Goal: Transaction & Acquisition: Subscribe to service/newsletter

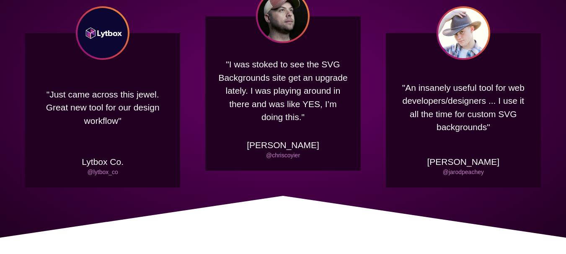
scroll to position [377, 0]
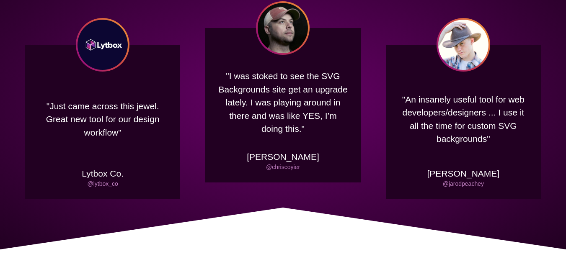
click at [523, 112] on p ""An insanely useful tool for web developers/designers ... I use it all the time…" at bounding box center [464, 119] width 130 height 79
click at [508, 161] on div ""An insanely useful tool for web developers/designers ... I use it all the time…" at bounding box center [463, 122] width 155 height 155
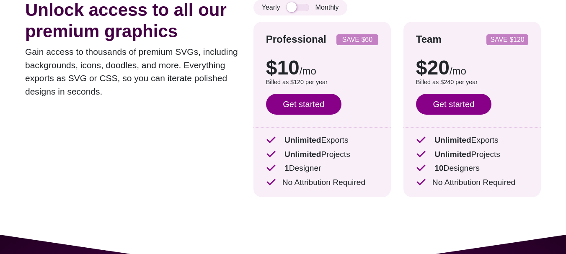
scroll to position [0, 0]
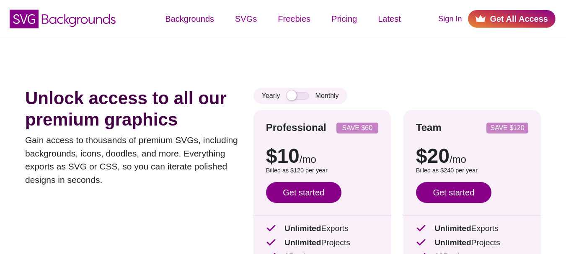
click at [502, 16] on link "Get All Access" at bounding box center [512, 19] width 88 height 18
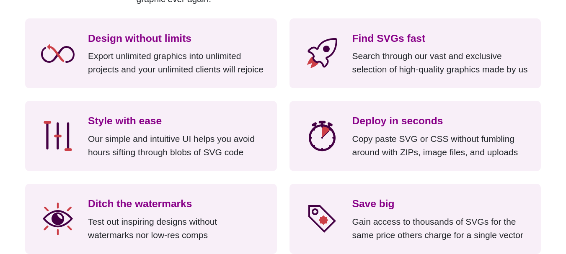
scroll to position [755, 0]
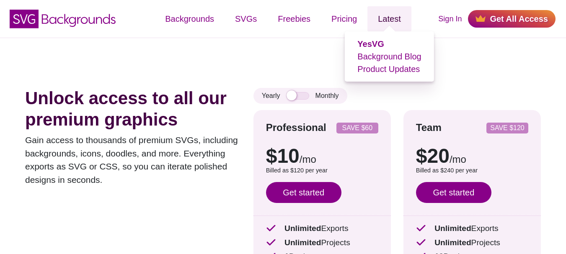
click at [374, 23] on link "Latest" at bounding box center [390, 18] width 44 height 25
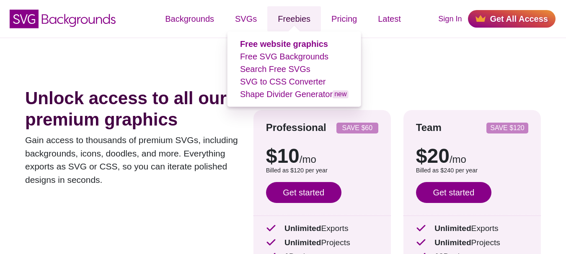
click at [299, 22] on link "Freebies" at bounding box center [294, 18] width 54 height 25
